Goal: Browse casually

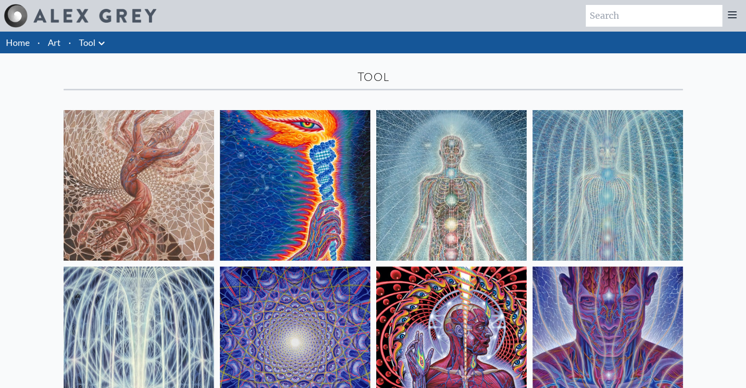
click at [280, 120] on img at bounding box center [295, 185] width 150 height 150
click at [26, 13] on img at bounding box center [16, 16] width 24 height 24
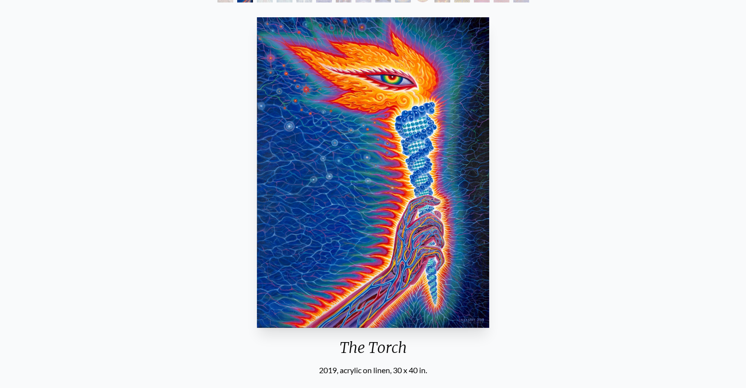
scroll to position [77, 0]
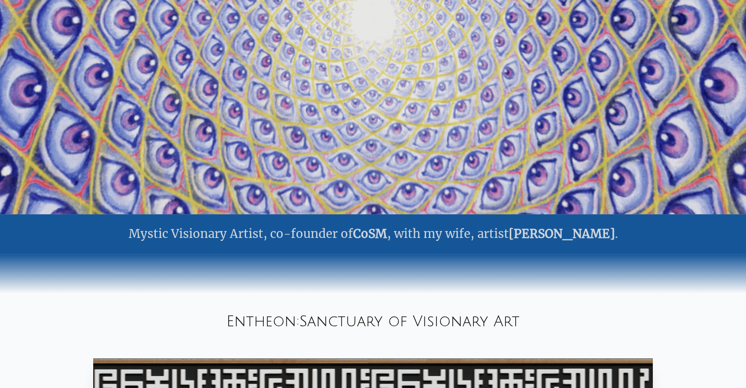
scroll to position [218, 0]
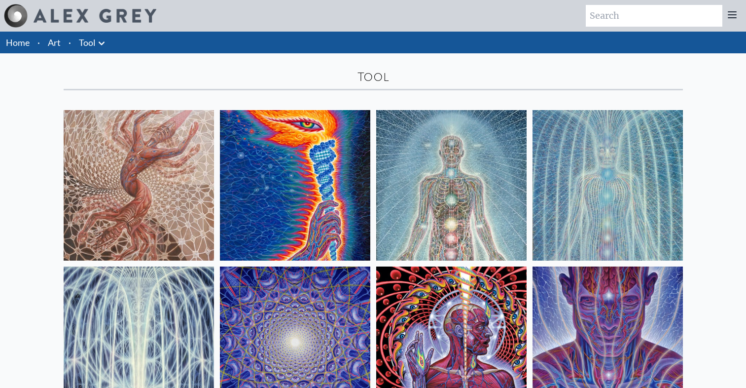
scroll to position [477, 0]
